Goal: Task Accomplishment & Management: Manage account settings

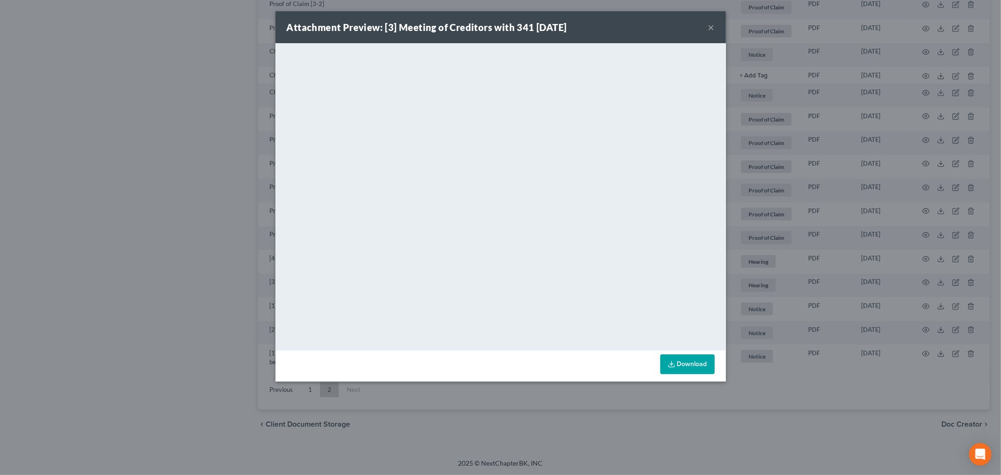
scroll to position [1076, 0]
click at [710, 25] on button "×" at bounding box center [711, 27] width 7 height 11
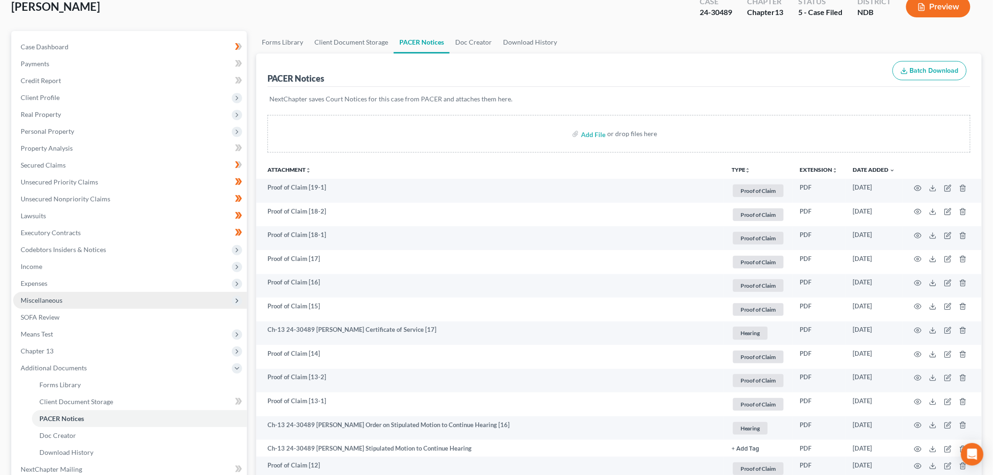
scroll to position [0, 0]
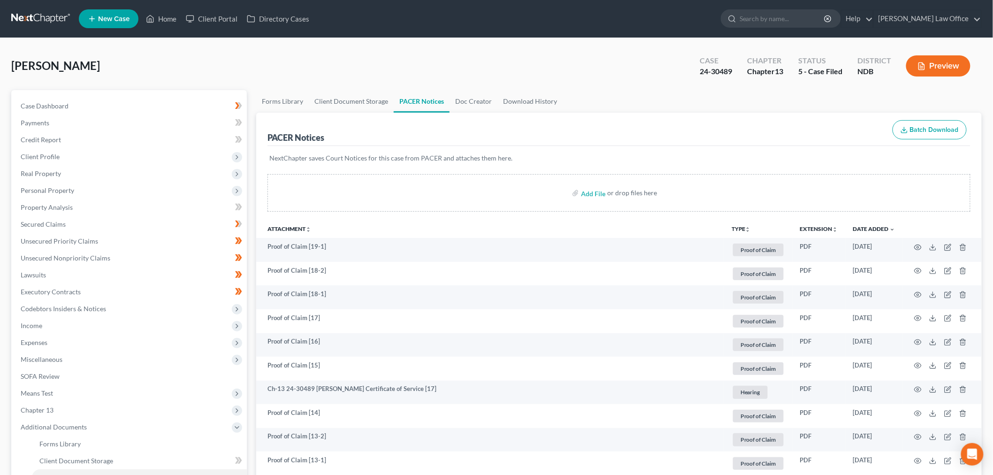
click at [41, 15] on link at bounding box center [41, 18] width 60 height 17
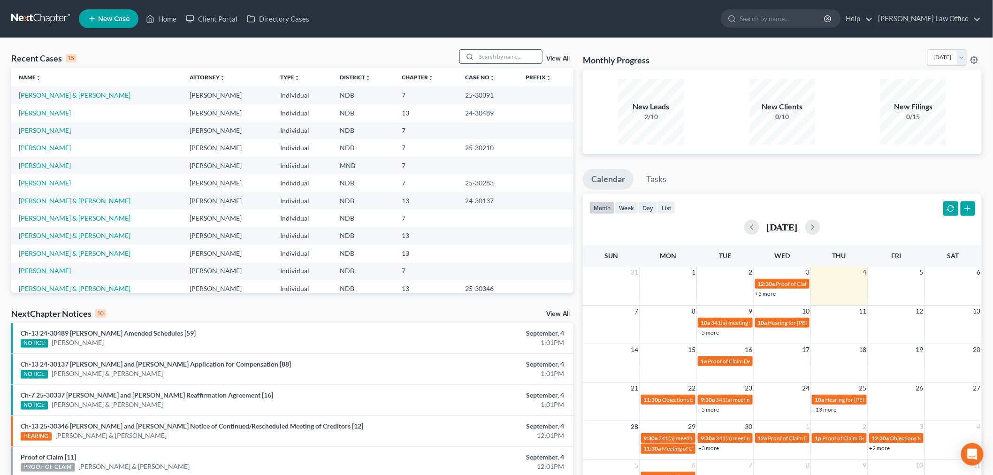
click at [505, 56] on input "search" at bounding box center [509, 57] width 66 height 14
type input "beedy"
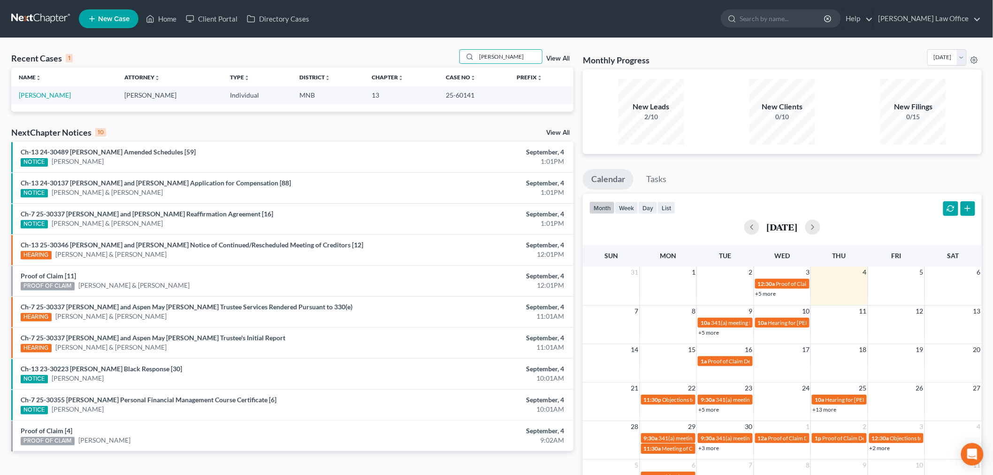
click at [26, 84] on th "Name unfold_more expand_more expand_less" at bounding box center [64, 77] width 106 height 19
click at [30, 95] on link "[PERSON_NAME]" at bounding box center [45, 95] width 52 height 8
select select "6"
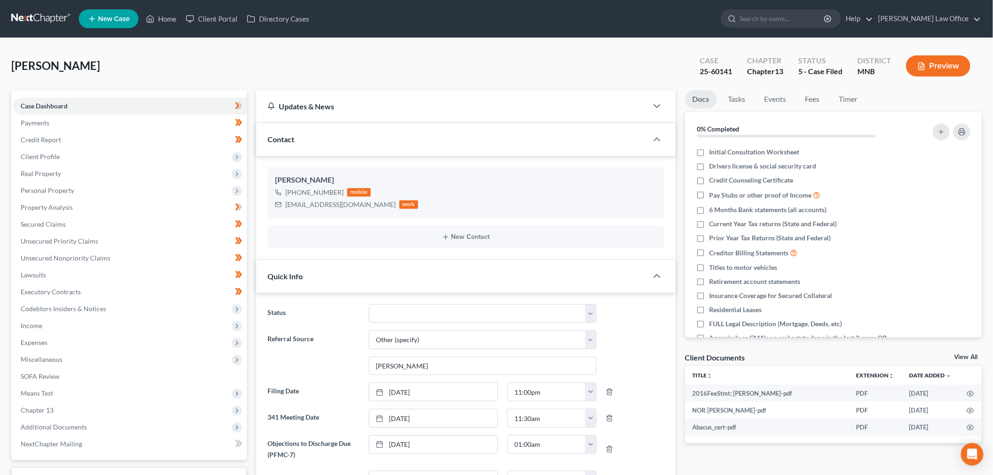
scroll to position [208, 0]
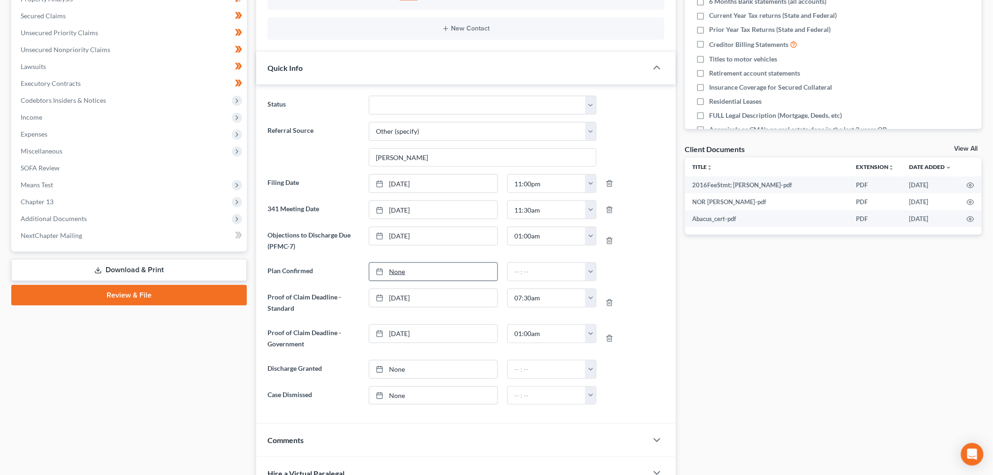
click at [415, 273] on link "None" at bounding box center [433, 272] width 128 height 18
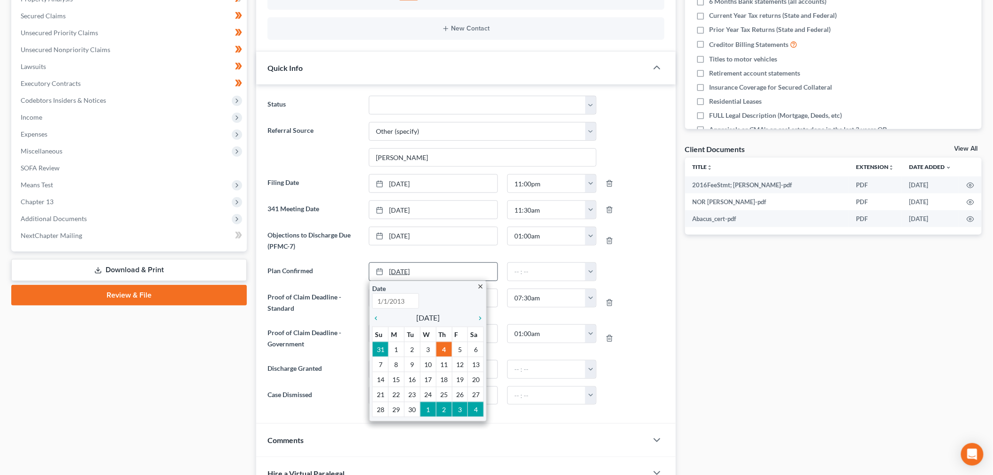
type input "9/4/2025"
click at [376, 320] on icon "chevron_left" at bounding box center [378, 318] width 12 height 8
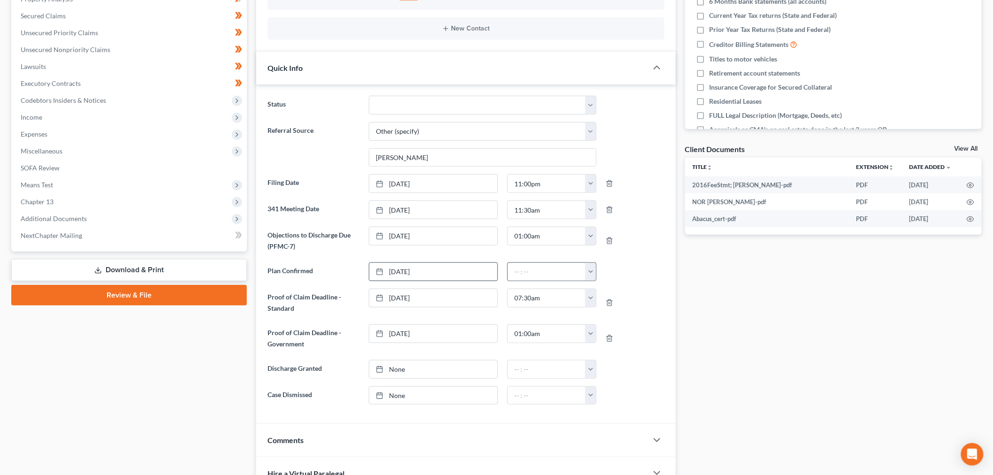
click at [590, 272] on button "button" at bounding box center [590, 272] width 11 height 18
click at [613, 324] on link "12:30pm" at bounding box center [611, 322] width 53 height 16
type input "12:30pm"
click at [156, 347] on div "Case Dashboard Payments Invoices Payments Payments Credit Report Client Profile" at bounding box center [129, 219] width 245 height 674
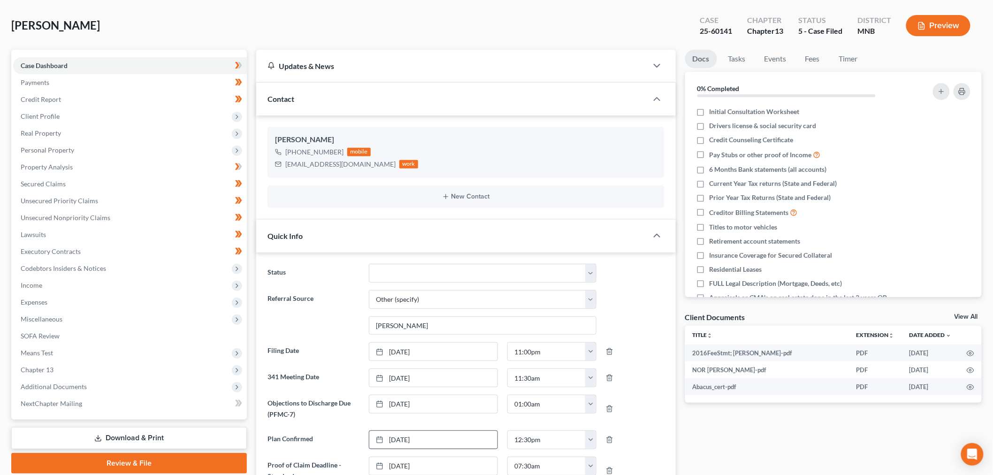
scroll to position [0, 0]
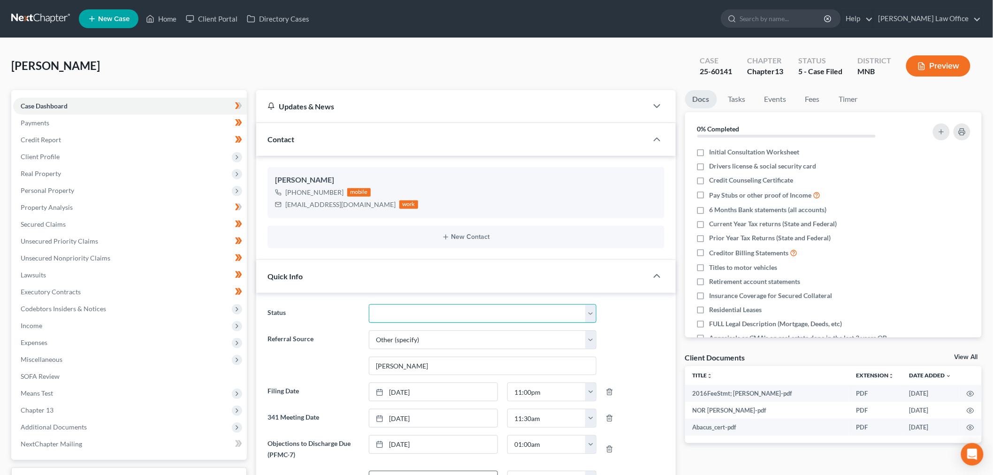
click at [501, 312] on select "10 - Chapter 13 Discharged 11 - Chapter 13 Converted to 7 12 - Debt Settlement/…" at bounding box center [482, 313] width 227 height 19
select select "10"
click at [369, 304] on select "10 - Chapter 13 Discharged 11 - Chapter 13 Converted to 7 12 - Debt Settlement/…" at bounding box center [482, 313] width 227 height 19
click at [850, 99] on link "Timer" at bounding box center [848, 99] width 34 height 18
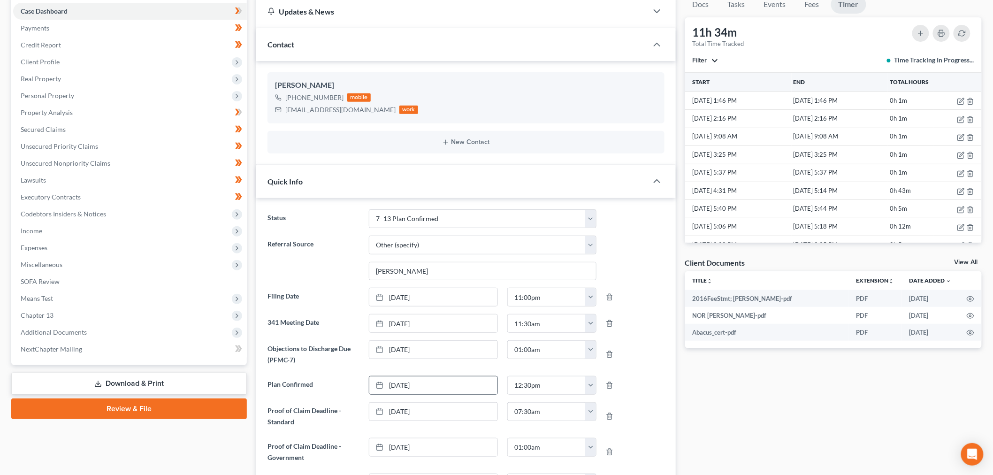
scroll to position [104, 0]
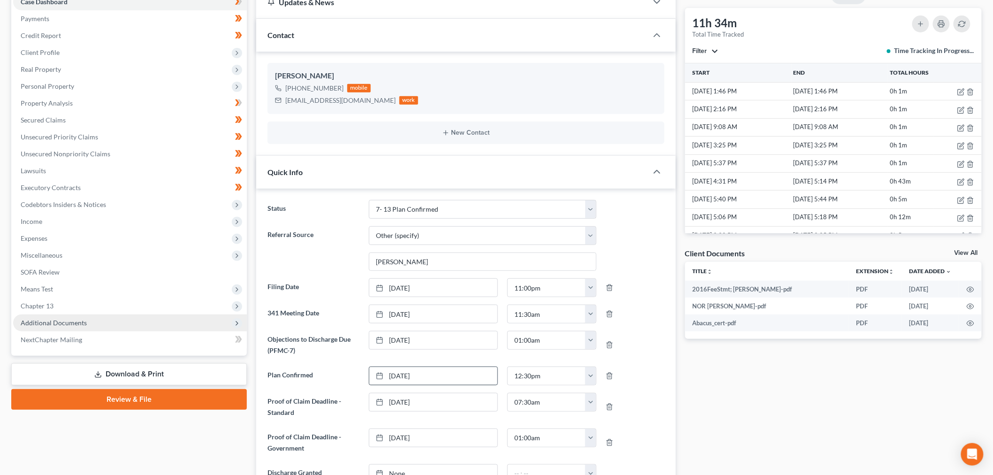
click at [76, 327] on span "Additional Documents" at bounding box center [130, 322] width 234 height 17
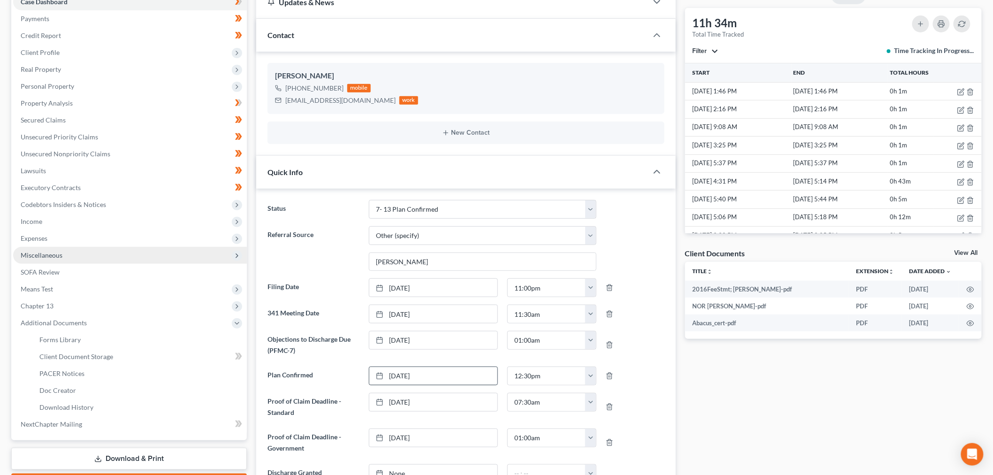
click at [75, 249] on span "Miscellaneous" at bounding box center [130, 255] width 234 height 17
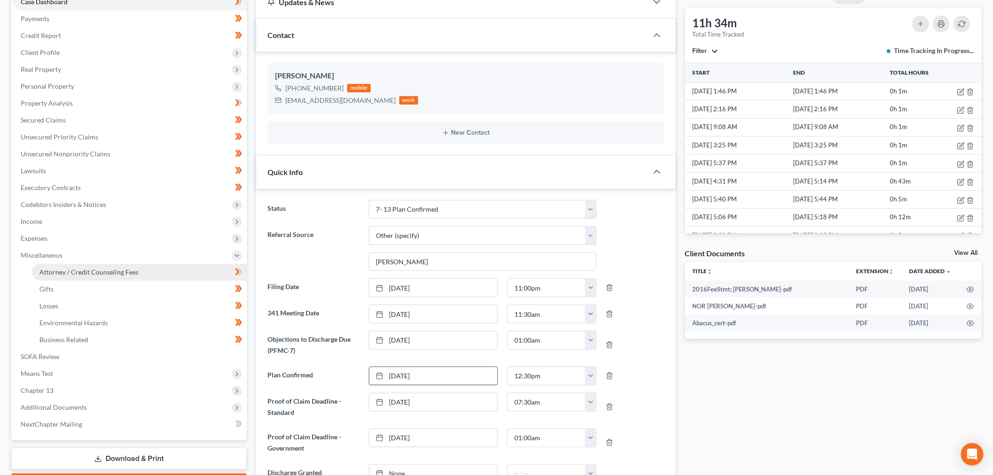
click at [76, 271] on span "Attorney / Credit Counseling Fees" at bounding box center [88, 272] width 99 height 8
select select "2"
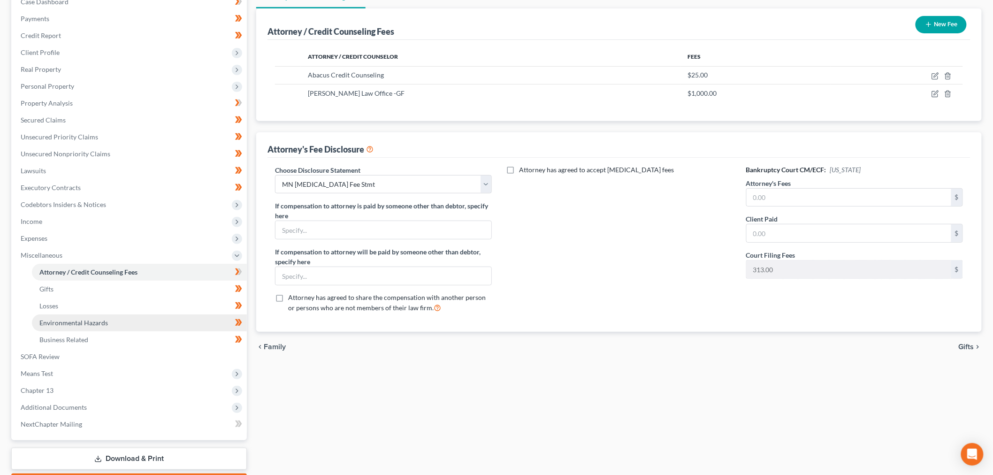
scroll to position [158, 0]
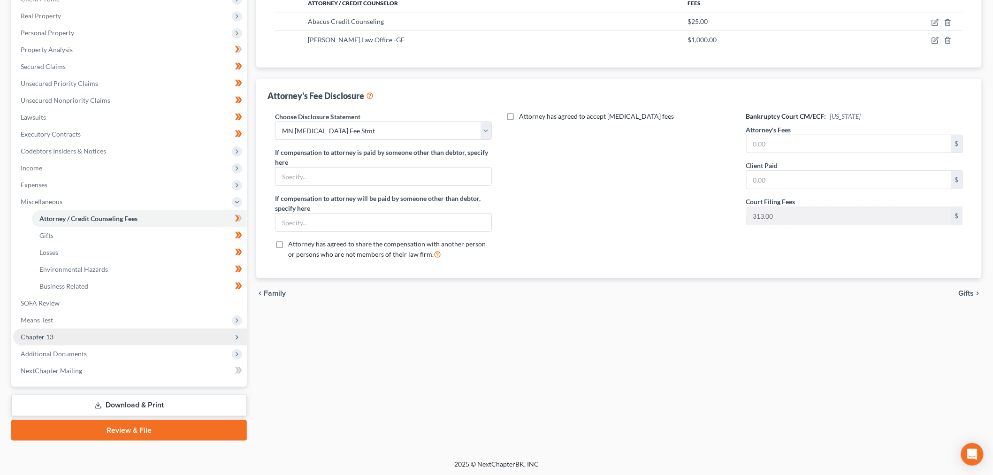
click at [60, 341] on span "Chapter 13" at bounding box center [130, 336] width 234 height 17
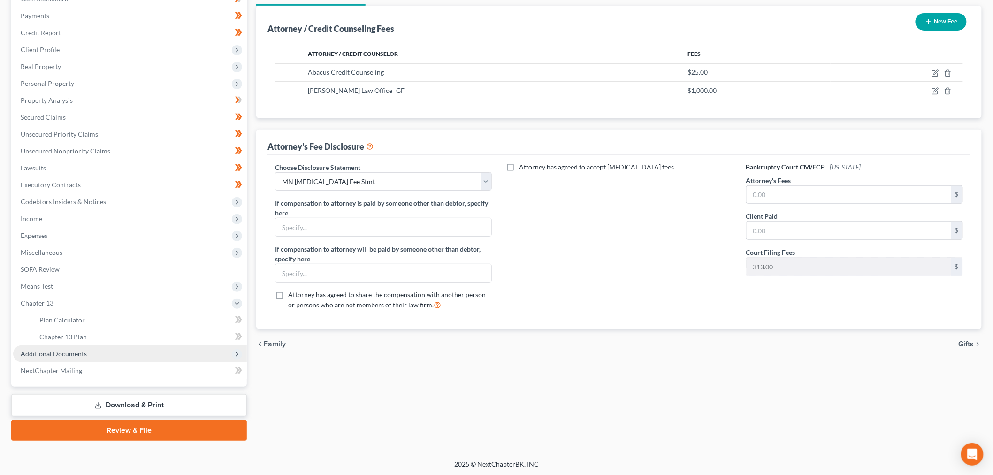
click at [59, 349] on span "Additional Documents" at bounding box center [54, 353] width 66 height 8
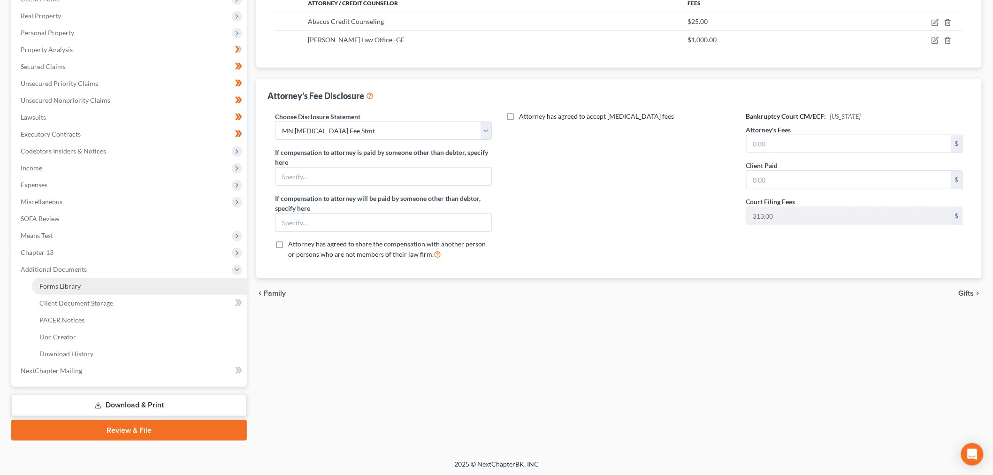
click at [104, 288] on link "Forms Library" at bounding box center [139, 286] width 215 height 17
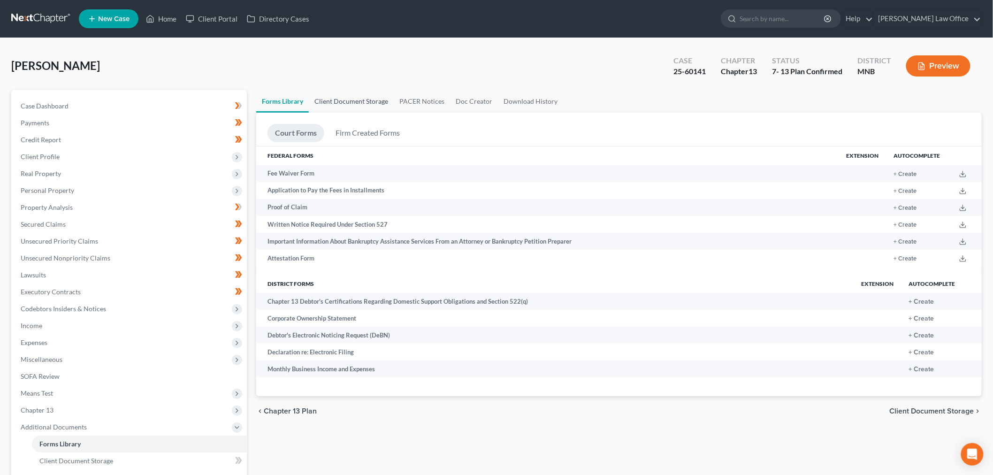
click at [367, 97] on link "Client Document Storage" at bounding box center [351, 101] width 85 height 23
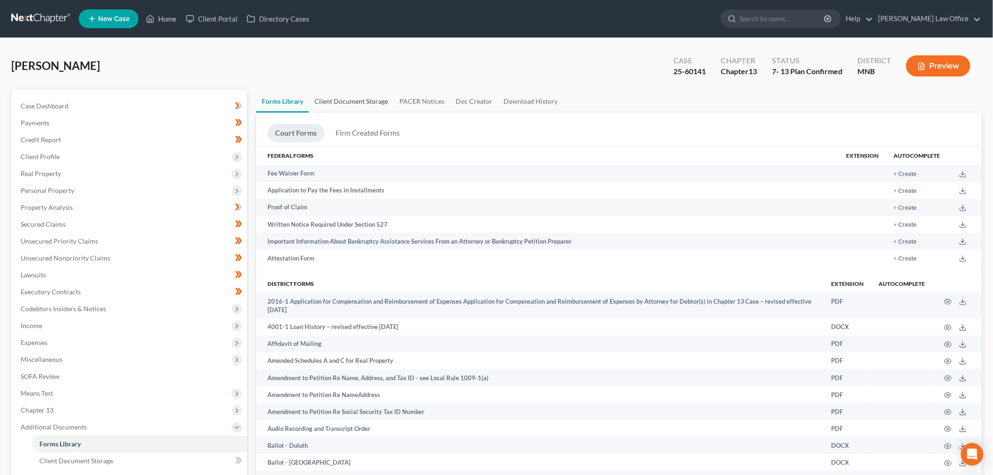
select select "1"
select select "5"
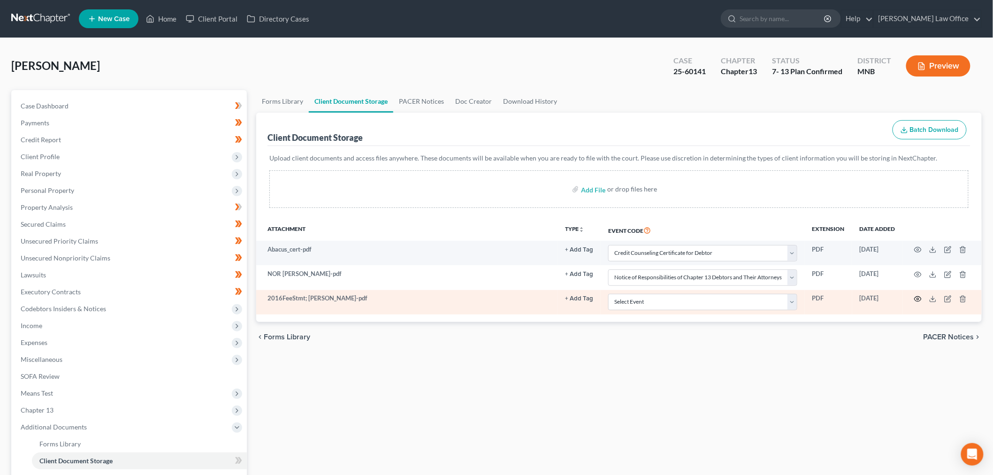
click at [917, 296] on icon "button" at bounding box center [917, 298] width 7 height 5
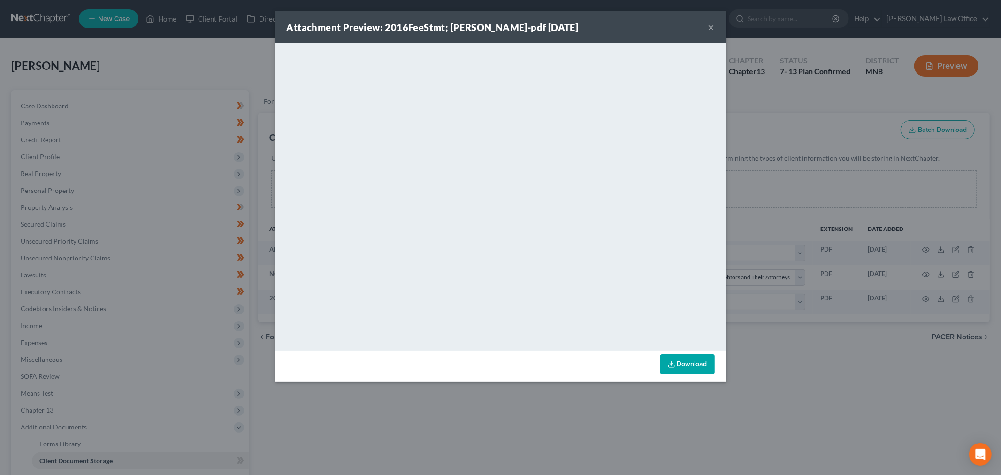
click at [705, 25] on div "Attachment Preview: 2016FeeStmt; Beedy-pdf 04/16/2025 ×" at bounding box center [500, 27] width 450 height 32
click at [711, 25] on button "×" at bounding box center [711, 27] width 7 height 11
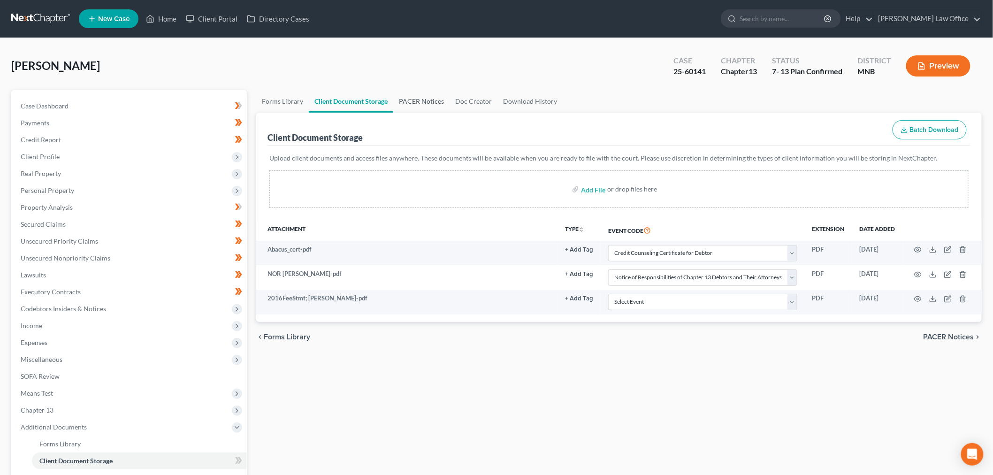
click at [405, 105] on link "PACER Notices" at bounding box center [421, 101] width 56 height 23
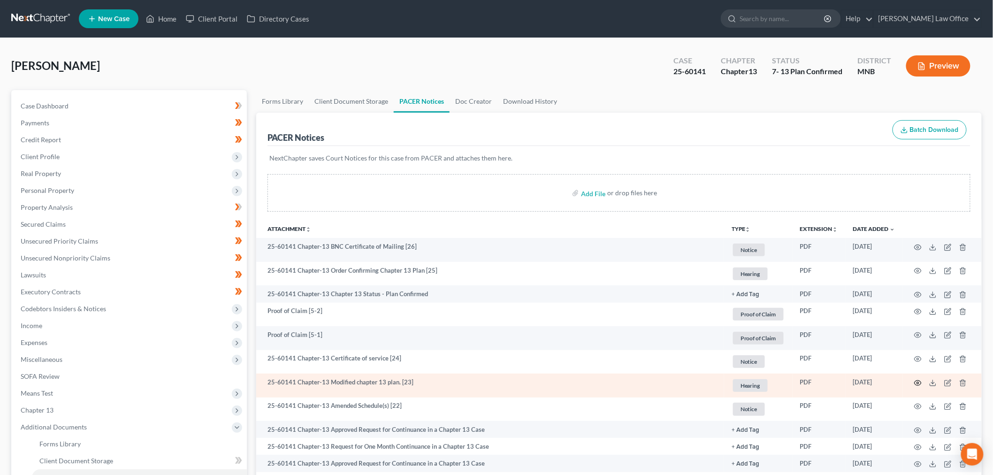
click at [916, 379] on icon "button" at bounding box center [918, 383] width 8 height 8
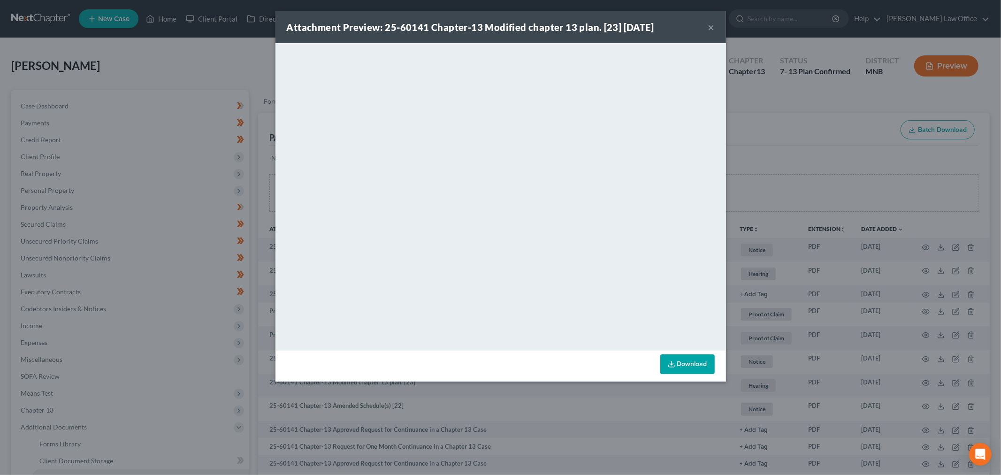
click at [710, 25] on button "×" at bounding box center [711, 27] width 7 height 11
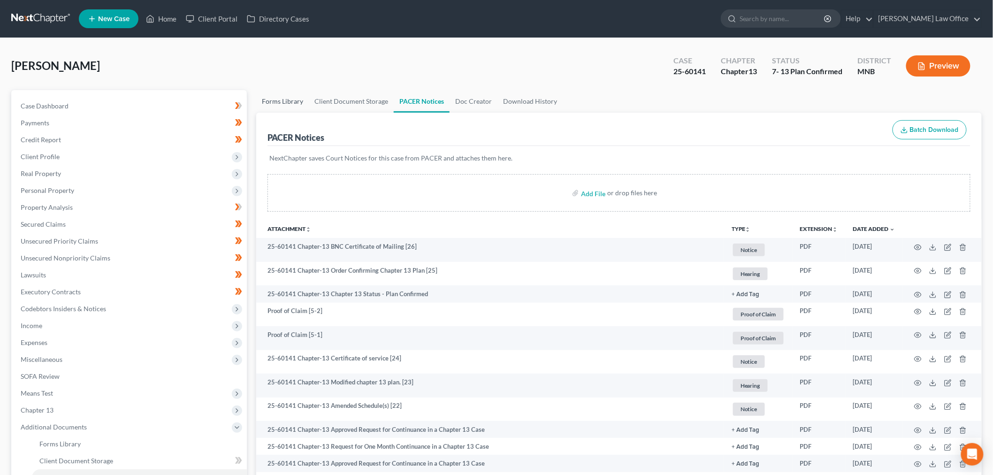
click at [276, 99] on link "Forms Library" at bounding box center [282, 101] width 53 height 23
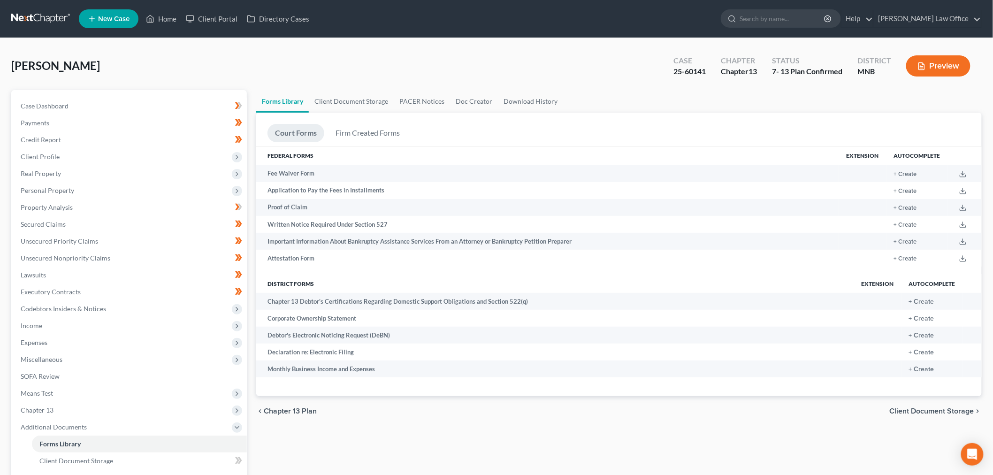
click at [336, 82] on div "Beedy, Todd Upgraded Case 25-60141 Chapter Chapter 13 Status 7- 13 Plan Confirm…" at bounding box center [496, 69] width 970 height 41
click at [338, 97] on link "Client Document Storage" at bounding box center [351, 101] width 85 height 23
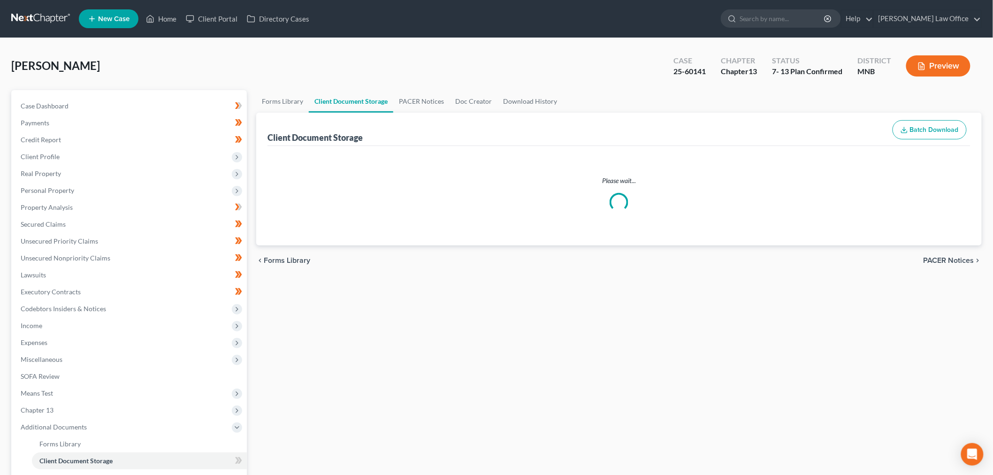
select select "1"
select select "5"
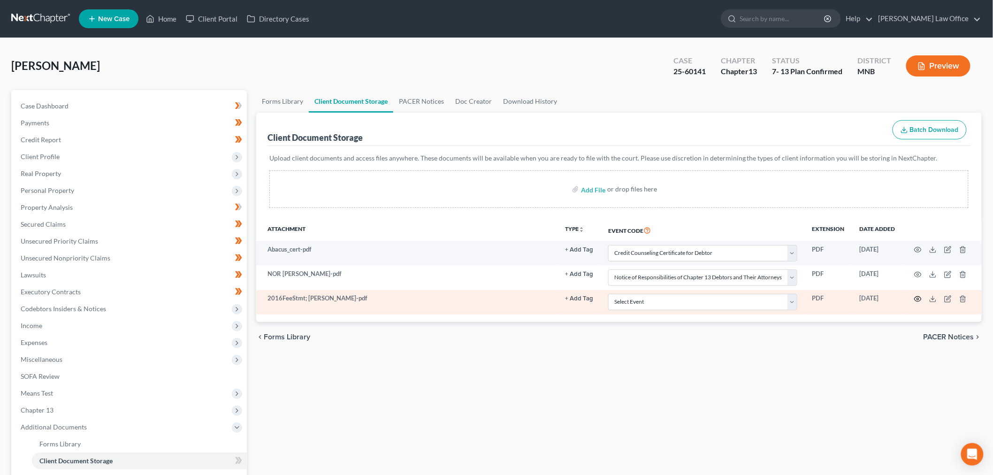
click at [920, 298] on icon "button" at bounding box center [917, 298] width 7 height 5
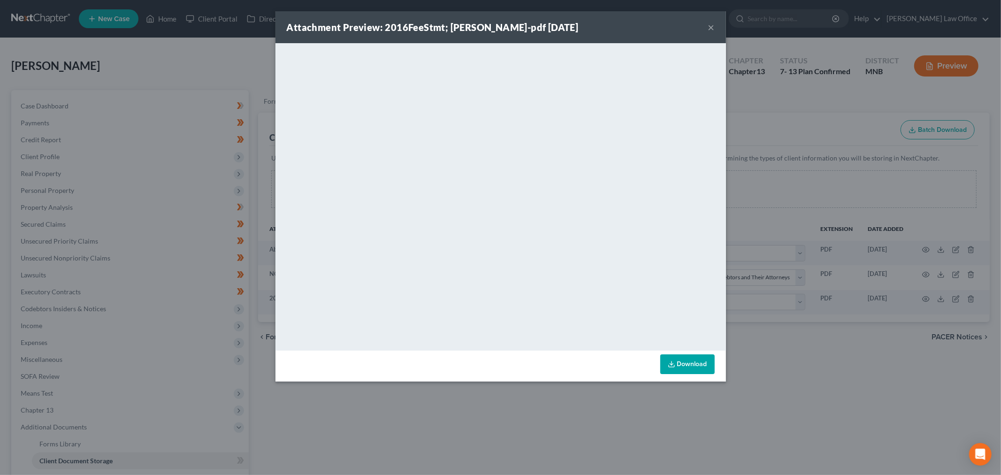
click at [709, 23] on button "×" at bounding box center [711, 27] width 7 height 11
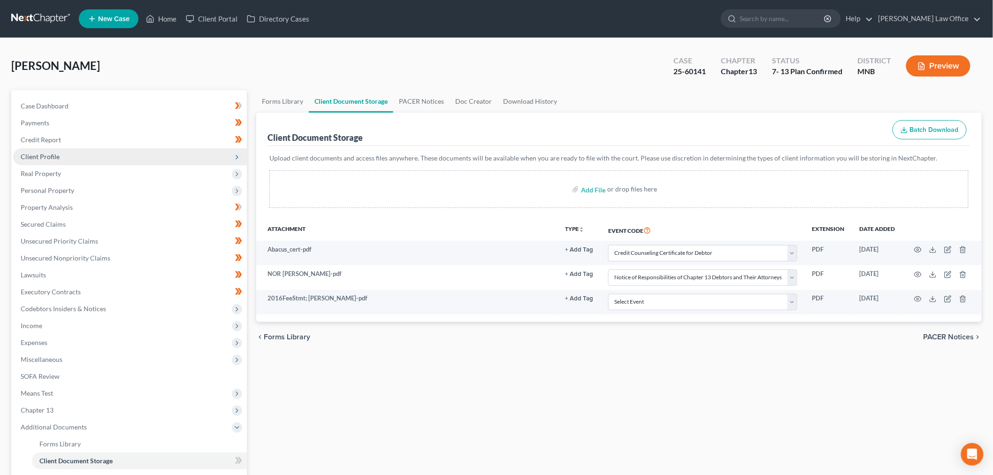
click at [64, 159] on span "Client Profile" at bounding box center [130, 156] width 234 height 17
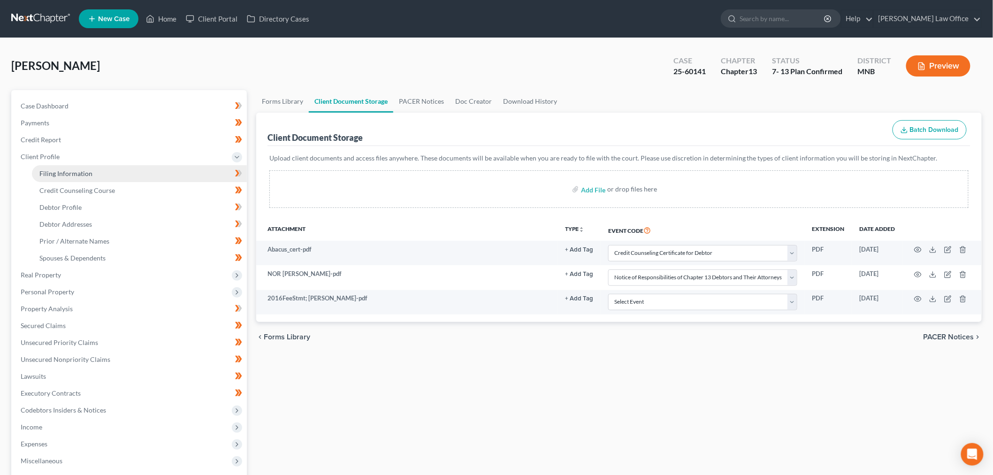
click at [72, 167] on link "Filing Information" at bounding box center [139, 173] width 215 height 17
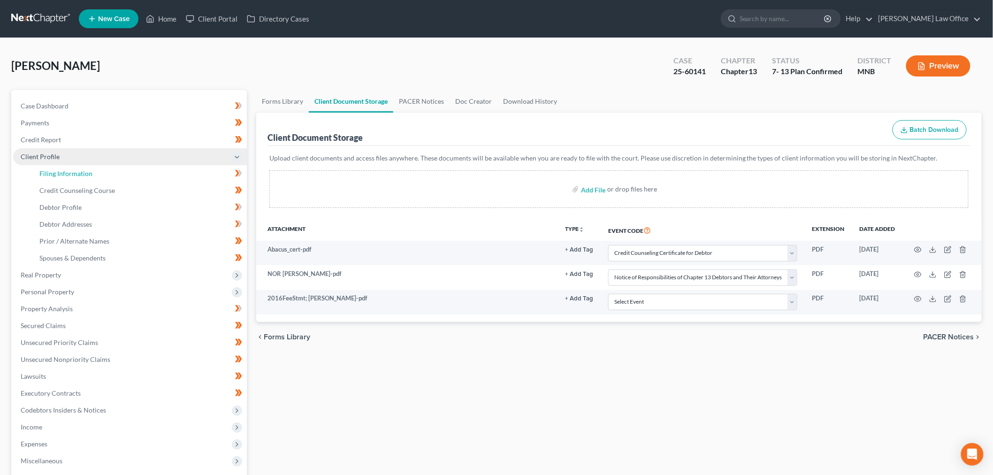
select select "0"
select select "3"
select select "0"
select select "3"
select select "24"
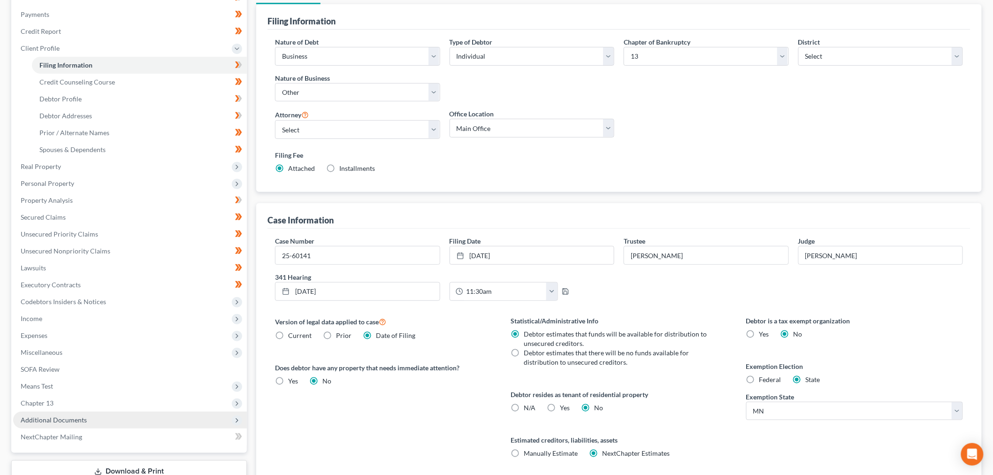
scroll to position [180, 0]
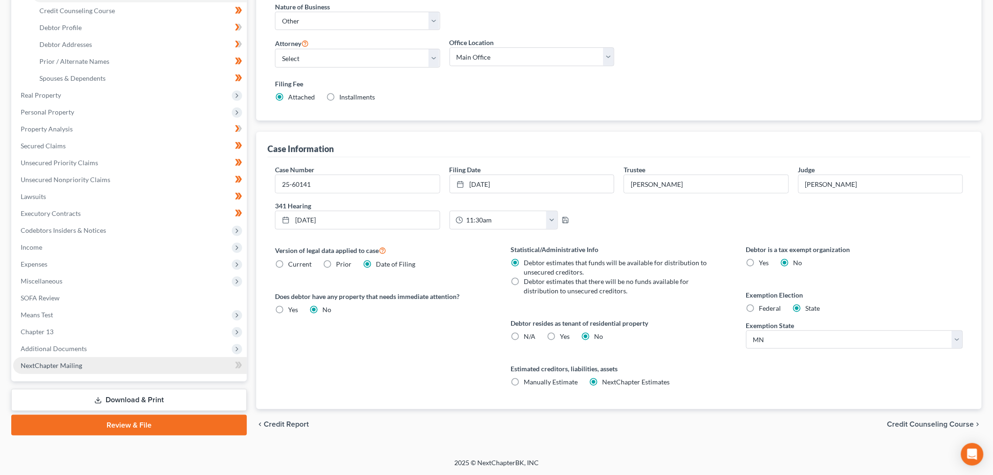
drag, startPoint x: 101, startPoint y: 345, endPoint x: 103, endPoint y: 358, distance: 12.8
click at [101, 345] on span "Additional Documents" at bounding box center [130, 348] width 234 height 17
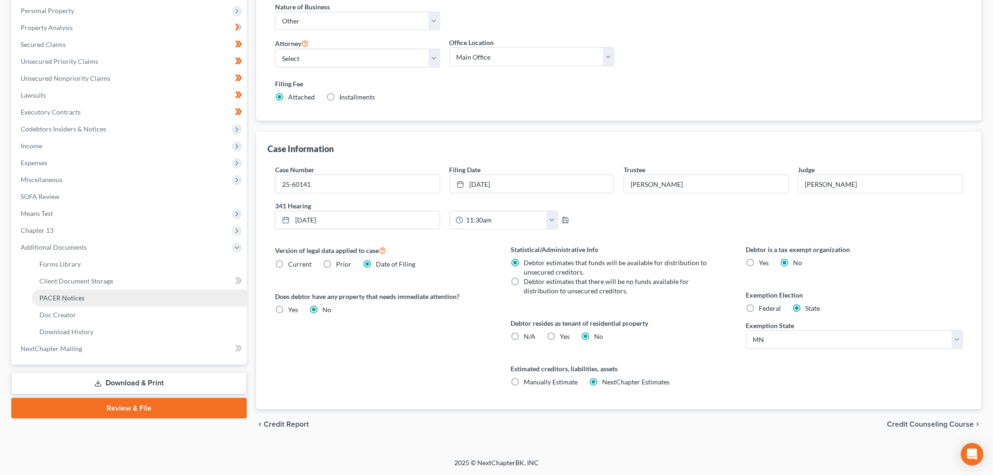
click at [74, 297] on span "PACER Notices" at bounding box center [61, 298] width 45 height 8
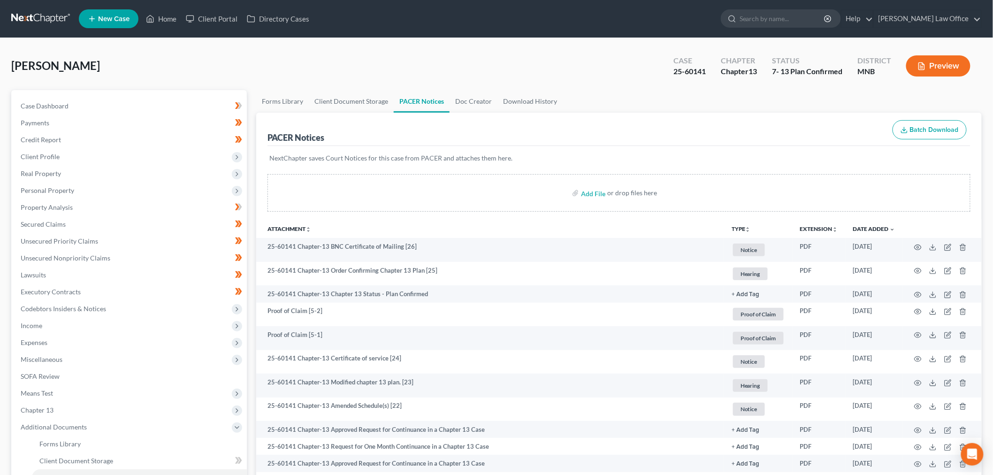
drag, startPoint x: 39, startPoint y: 20, endPoint x: 138, endPoint y: 34, distance: 100.4
click at [39, 20] on link at bounding box center [41, 18] width 60 height 17
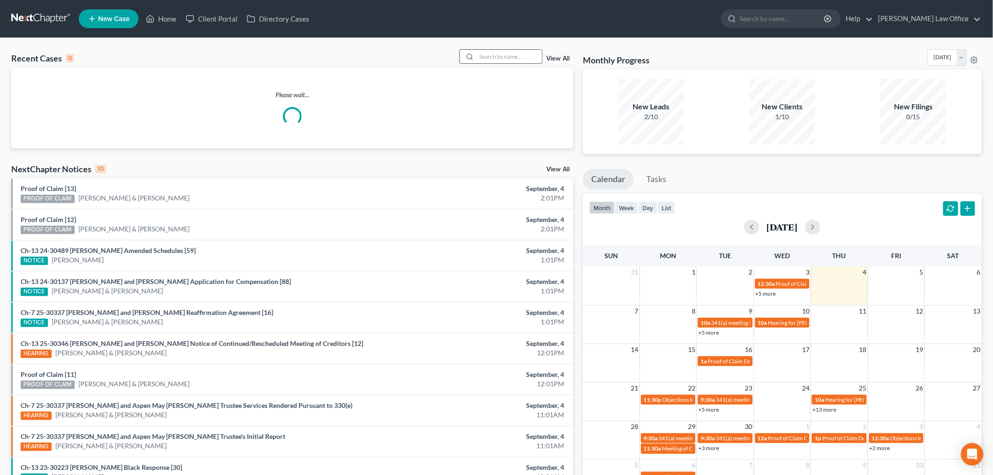
click at [506, 56] on input "search" at bounding box center [509, 57] width 66 height 14
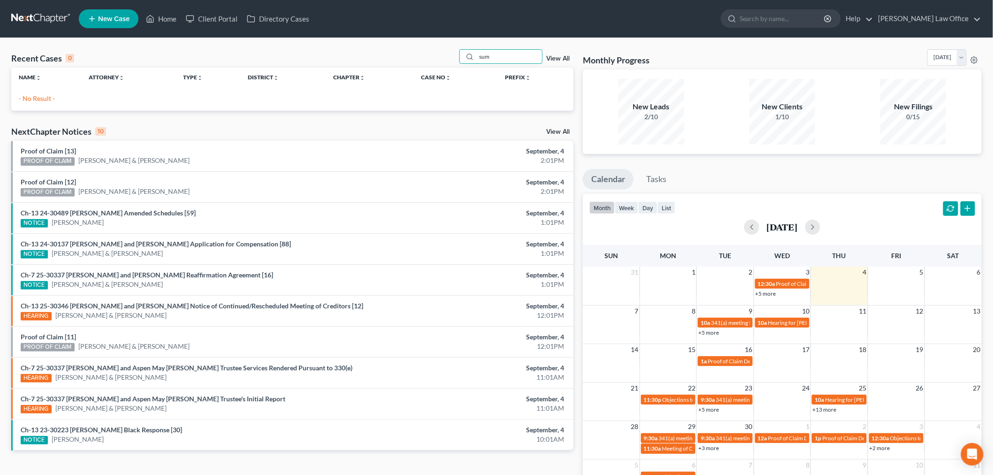
type input "sum"
click at [555, 61] on link "View All" at bounding box center [557, 58] width 23 height 7
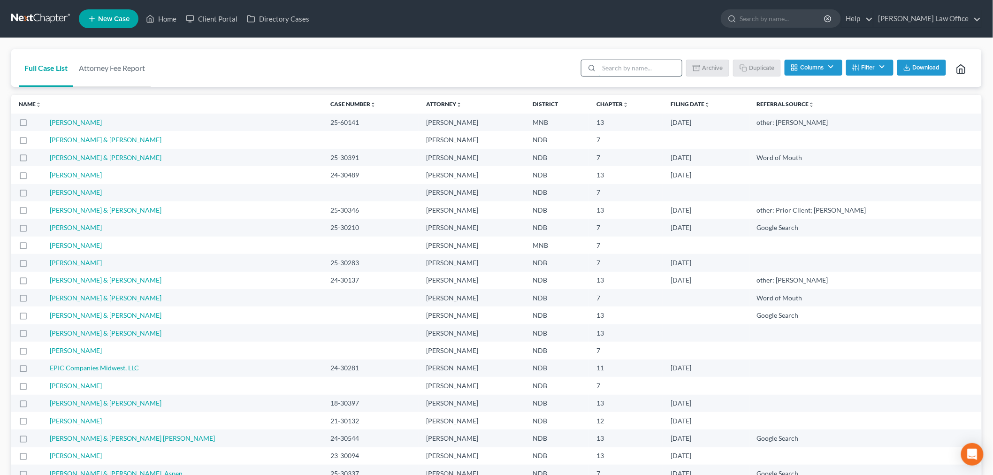
click at [640, 68] on input "search" at bounding box center [640, 68] width 83 height 16
click at [621, 75] on input "search" at bounding box center [640, 68] width 83 height 16
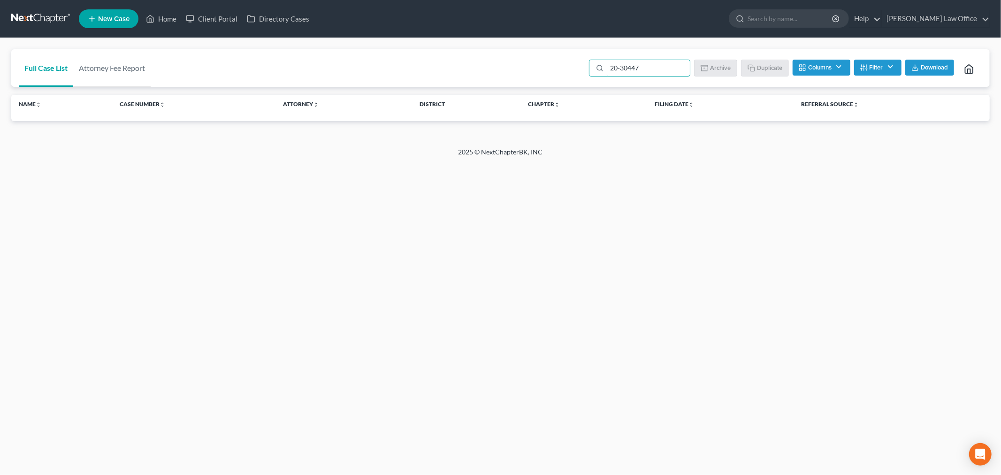
type input "20-30447"
click at [817, 68] on button "Columns" at bounding box center [820, 68] width 57 height 16
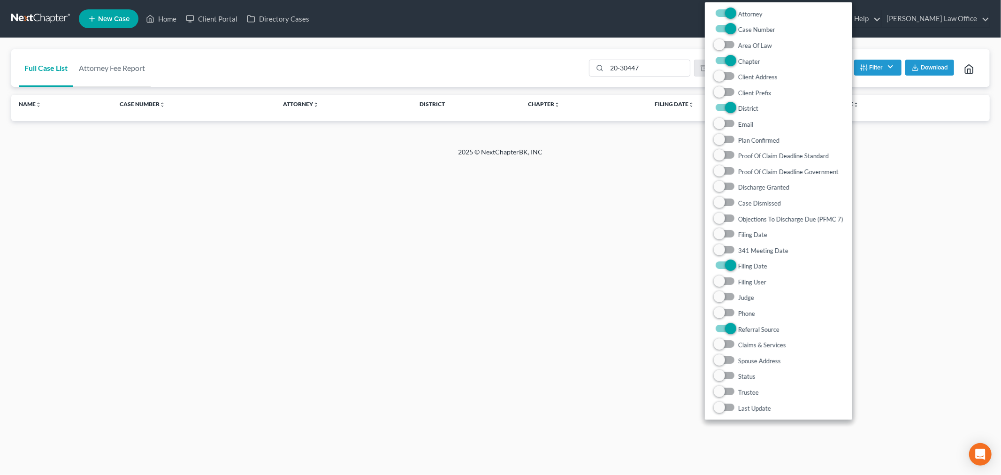
drag, startPoint x: 899, startPoint y: 190, endPoint x: 776, endPoint y: 27, distance: 204.7
click at [893, 175] on div "Home New Case Client Portal Directory Cases [PERSON_NAME] Law Office [PERSON_NA…" at bounding box center [500, 237] width 1001 height 475
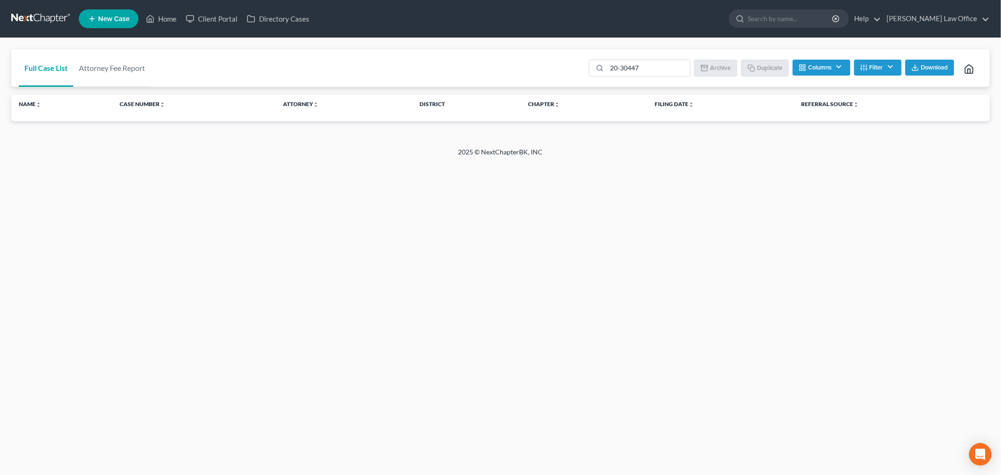
click at [868, 72] on button "Filter" at bounding box center [877, 68] width 47 height 16
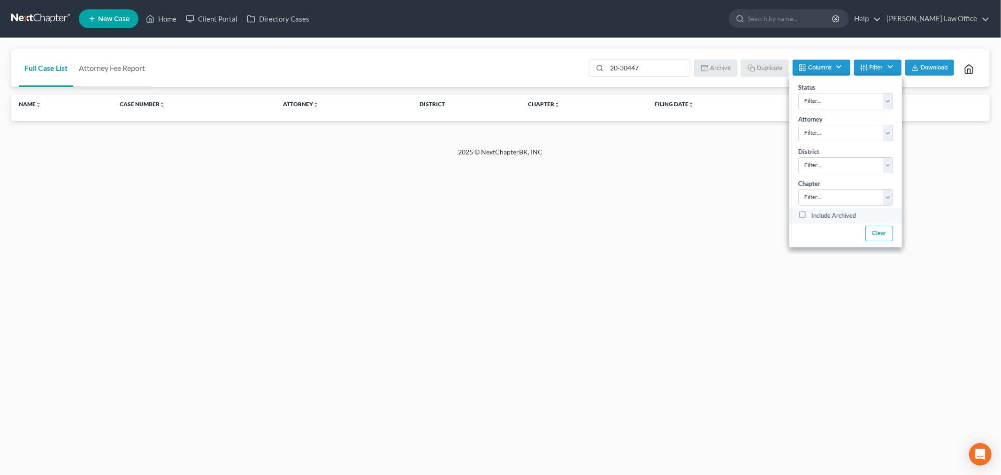
click at [811, 218] on label "Include Archived" at bounding box center [833, 215] width 45 height 11
click at [815, 216] on input "Include Archived" at bounding box center [818, 213] width 6 height 6
checkbox input "true"
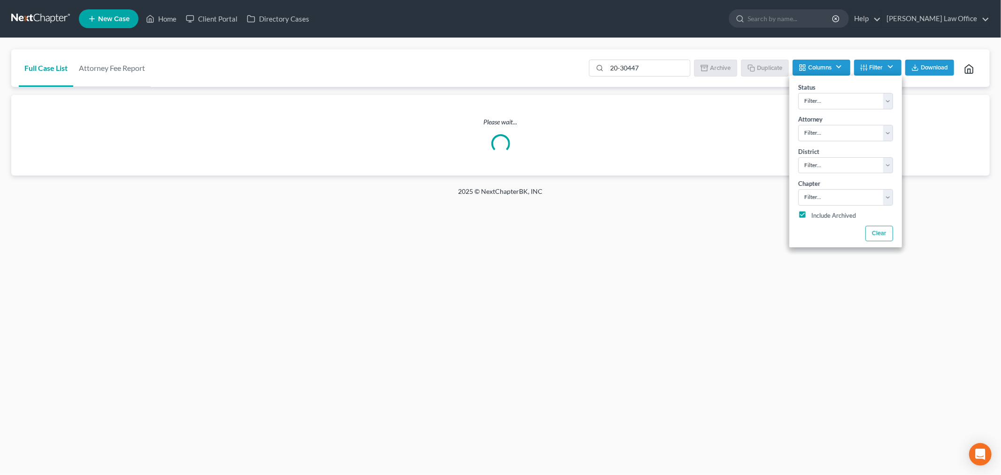
click at [695, 256] on div "Home New Case Client Portal Directory Cases [PERSON_NAME] Law Office [PERSON_NA…" at bounding box center [500, 237] width 1001 height 475
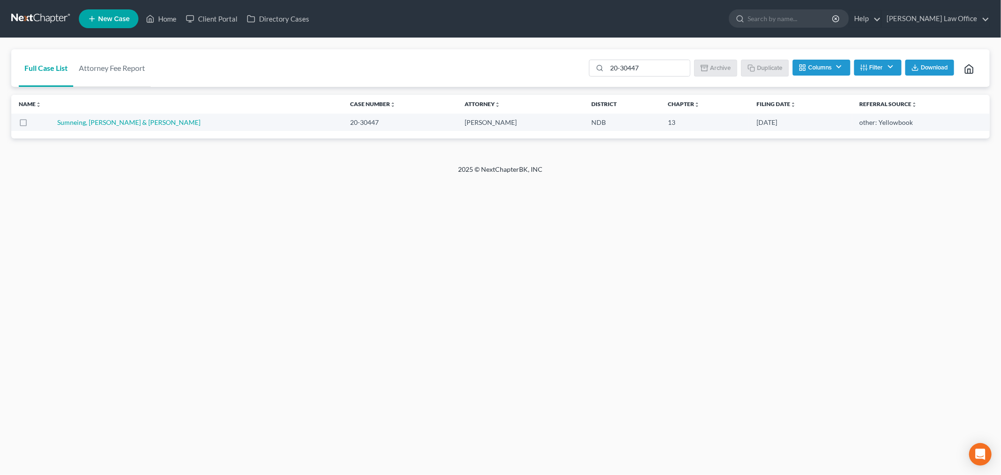
click at [32, 125] on label at bounding box center [32, 125] width 0 height 0
click at [36, 123] on input "checkbox" at bounding box center [39, 121] width 6 height 6
click at [714, 67] on button "Un-archive" at bounding box center [712, 68] width 52 height 16
checkbox input "false"
click at [22, 19] on link at bounding box center [41, 18] width 60 height 17
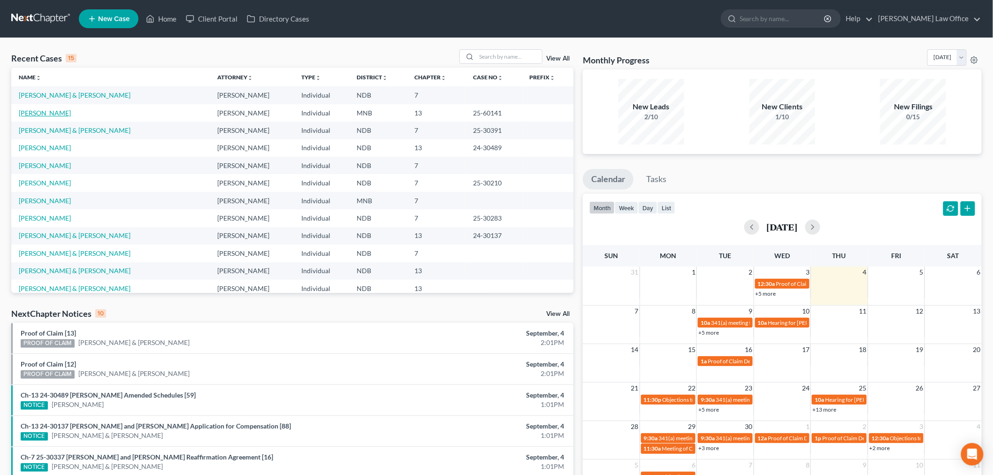
click at [21, 113] on link "[PERSON_NAME]" at bounding box center [45, 113] width 52 height 8
select select "6"
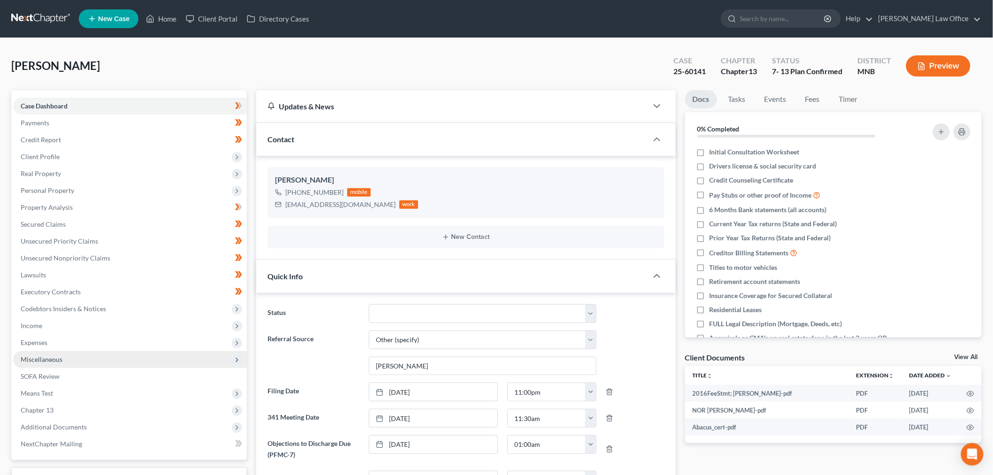
drag, startPoint x: 55, startPoint y: 358, endPoint x: 62, endPoint y: 361, distance: 8.0
click at [55, 358] on span "Miscellaneous" at bounding box center [42, 359] width 42 height 8
click at [116, 373] on span "Attorney / Credit Counseling Fees" at bounding box center [88, 376] width 99 height 8
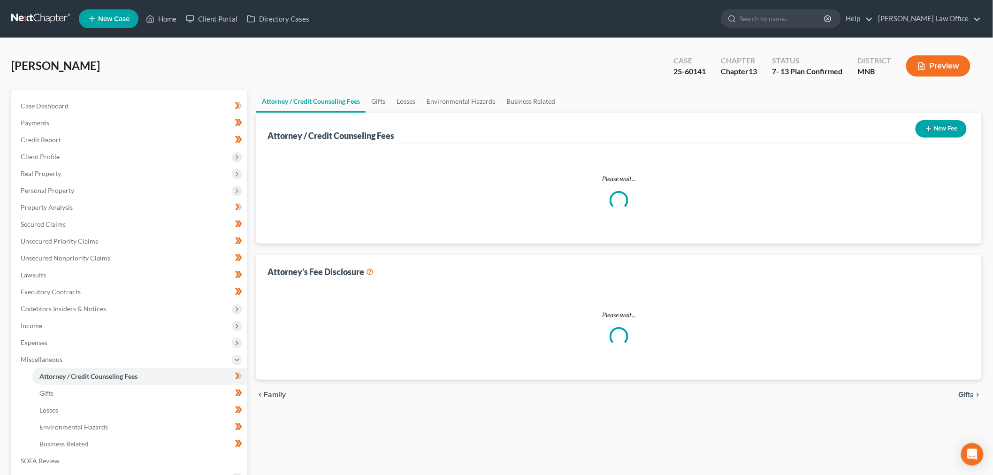
select select "2"
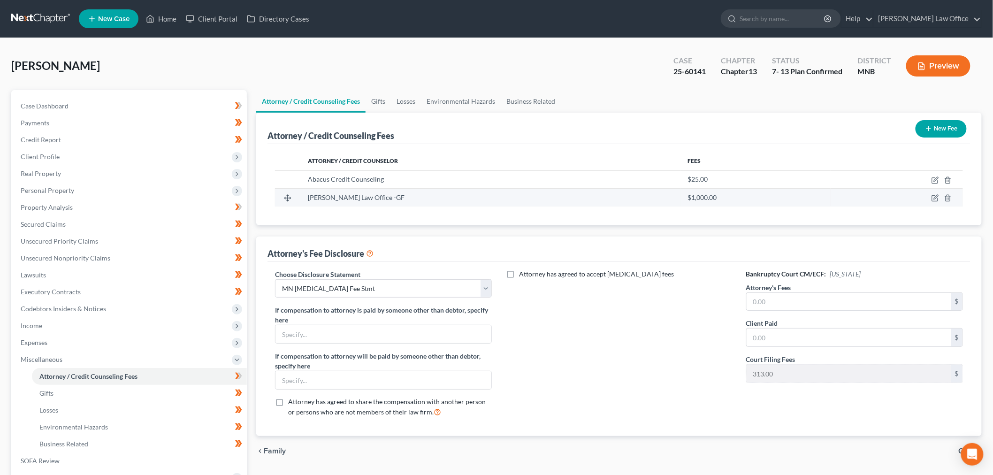
click at [936, 193] on td at bounding box center [896, 198] width 132 height 18
click at [936, 198] on icon "button" at bounding box center [935, 197] width 4 height 4
select select "29"
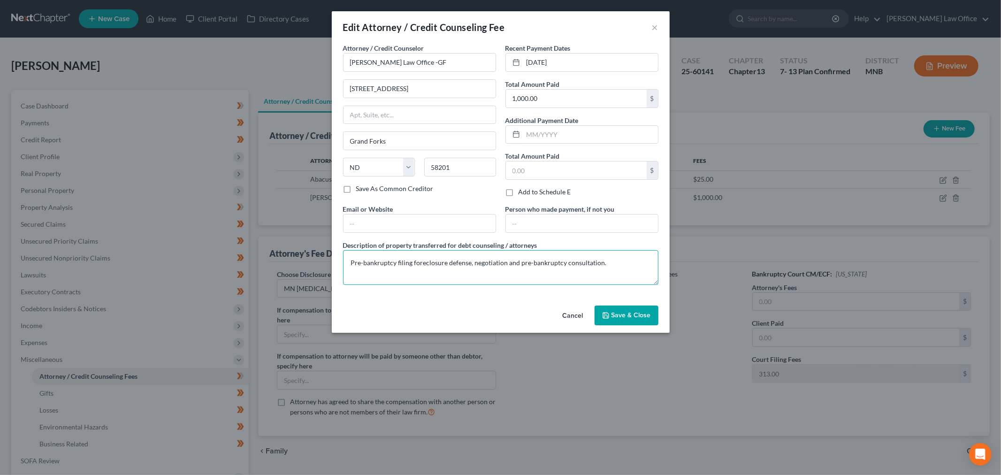
click at [618, 267] on textarea "Pre-bankruptcy filing foreclosure defense, negotiation and pre-bankruptcy consu…" at bounding box center [500, 267] width 315 height 35
drag, startPoint x: 662, startPoint y: 29, endPoint x: 656, endPoint y: 30, distance: 6.2
click at [659, 30] on div "Edit Attorney / Credit Counseling Fee ×" at bounding box center [501, 27] width 338 height 32
click at [655, 30] on button "×" at bounding box center [655, 27] width 7 height 11
